Goal: Information Seeking & Learning: Find specific fact

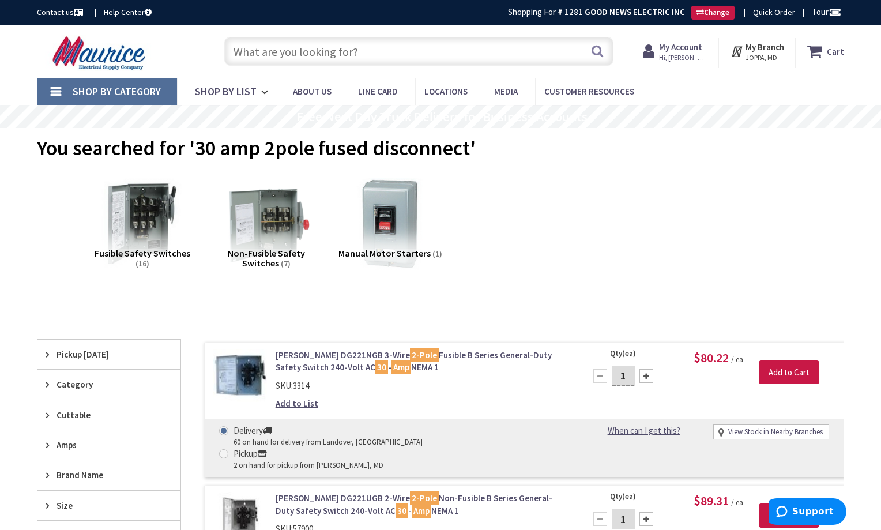
click at [424, 52] on input "text" at bounding box center [418, 51] width 389 height 29
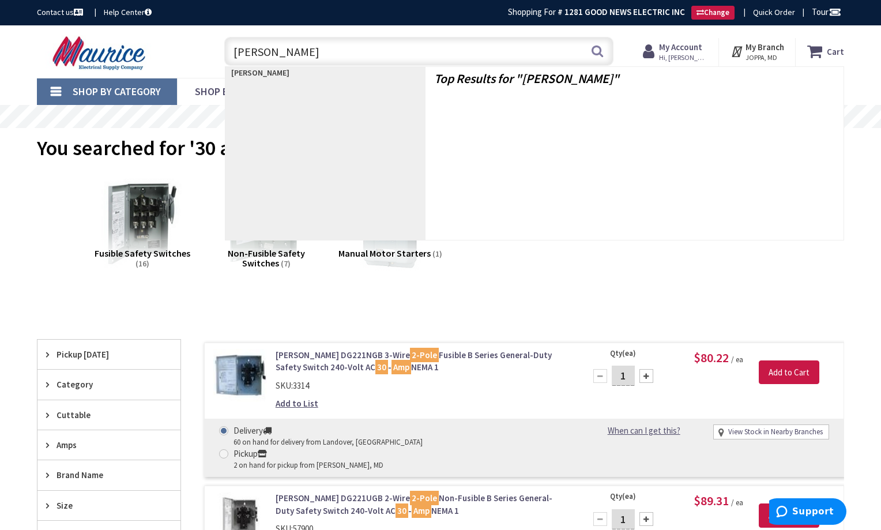
type input "meyers hub"
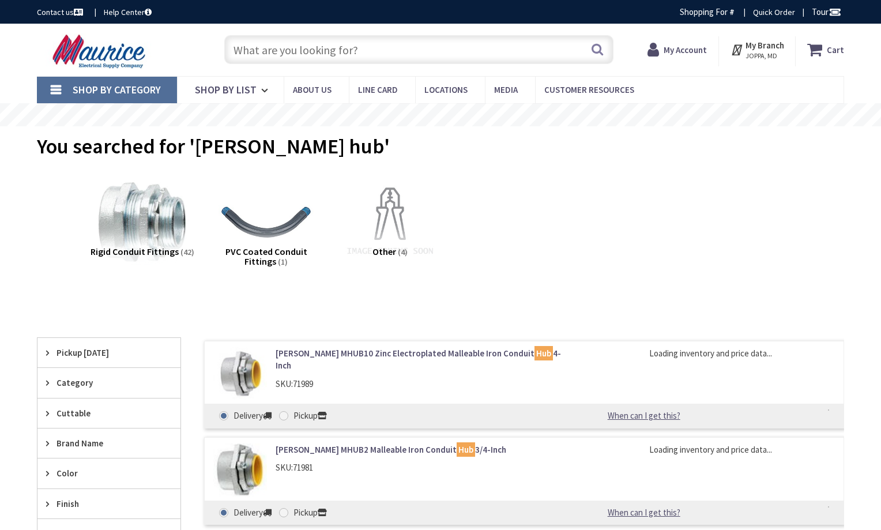
type input "[GEOGRAPHIC_DATA], [GEOGRAPHIC_DATA]"
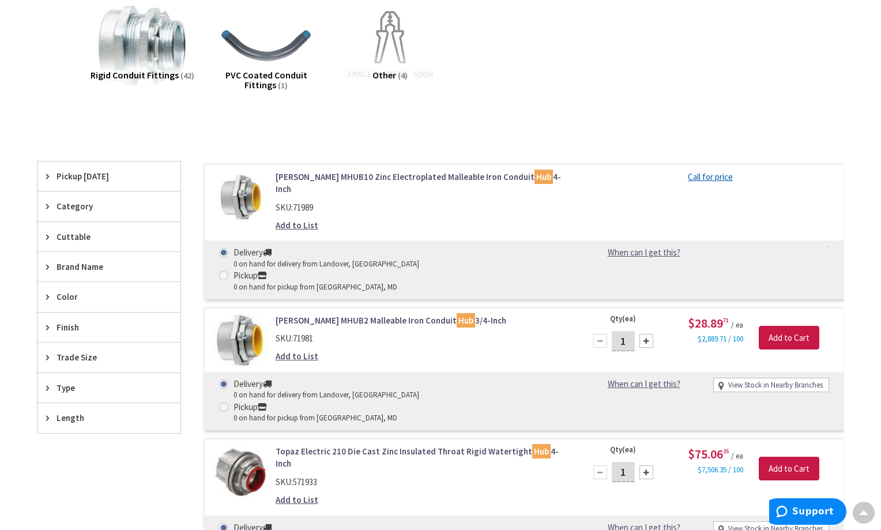
scroll to position [173, 0]
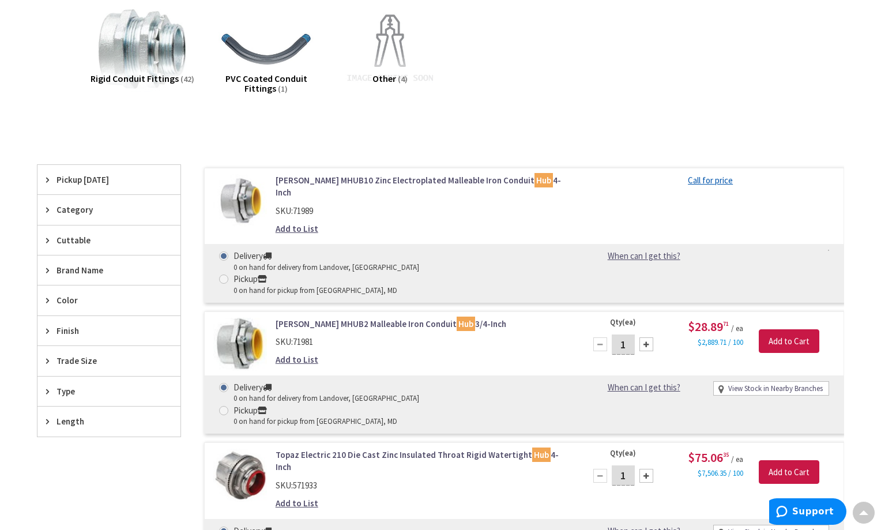
click at [391, 181] on link "Crouse-Hinds MHUB10 Zinc Electroplated Malleable Iron Conduit Hub 4-Inch" at bounding box center [423, 186] width 294 height 25
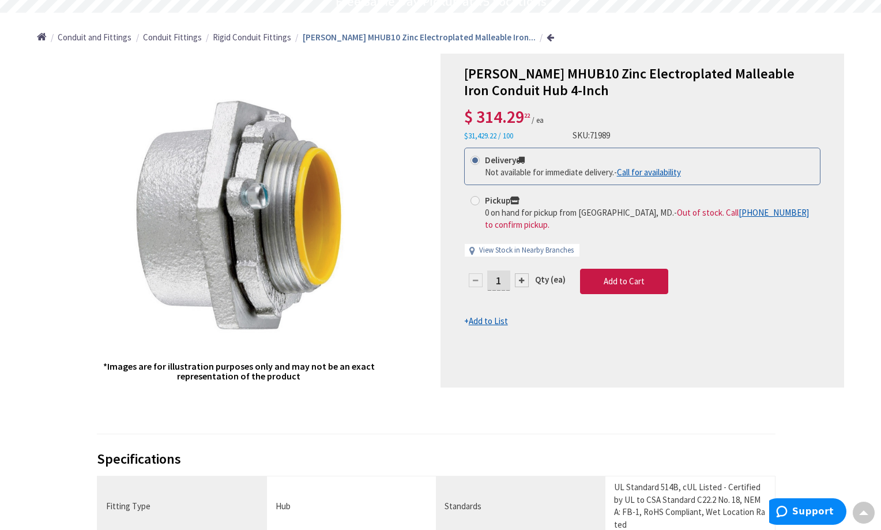
scroll to position [117, 0]
